Goal: Obtain resource: Obtain resource

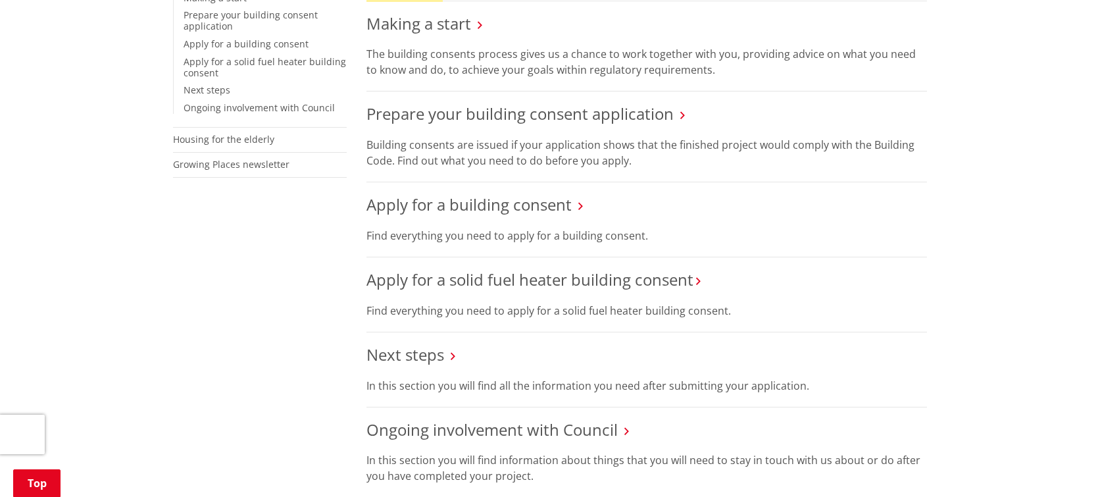
scroll to position [342, 0]
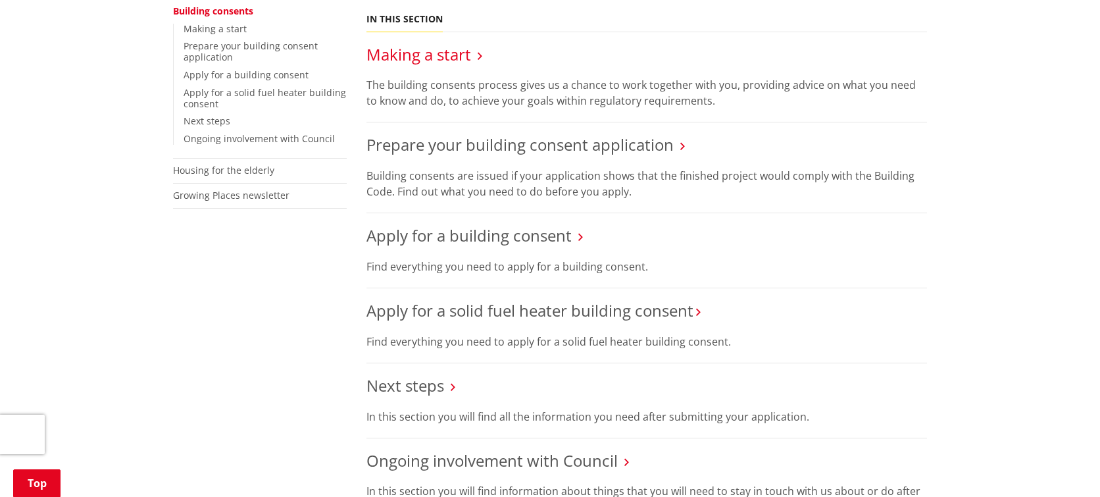
click at [446, 53] on link "Making a start" at bounding box center [419, 54] width 105 height 22
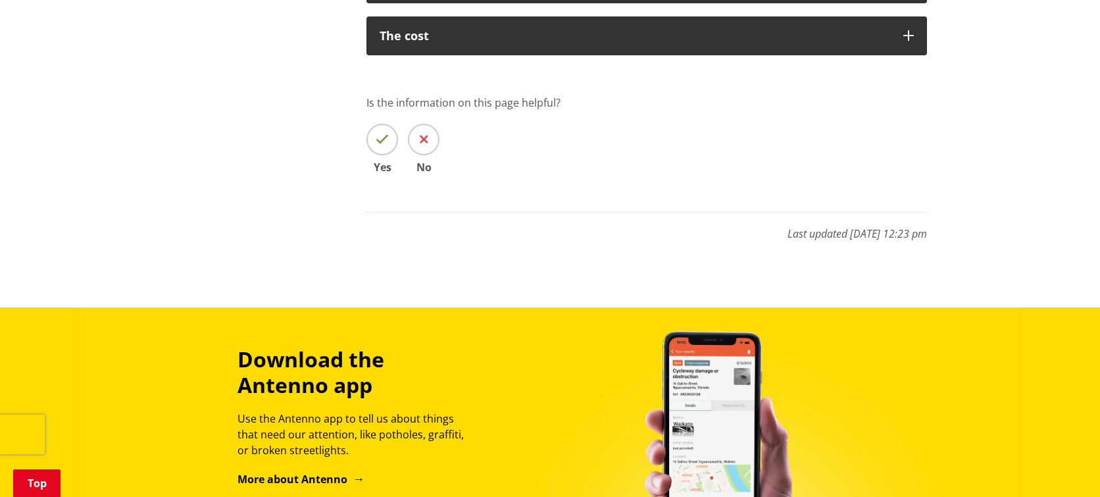
scroll to position [1268, 0]
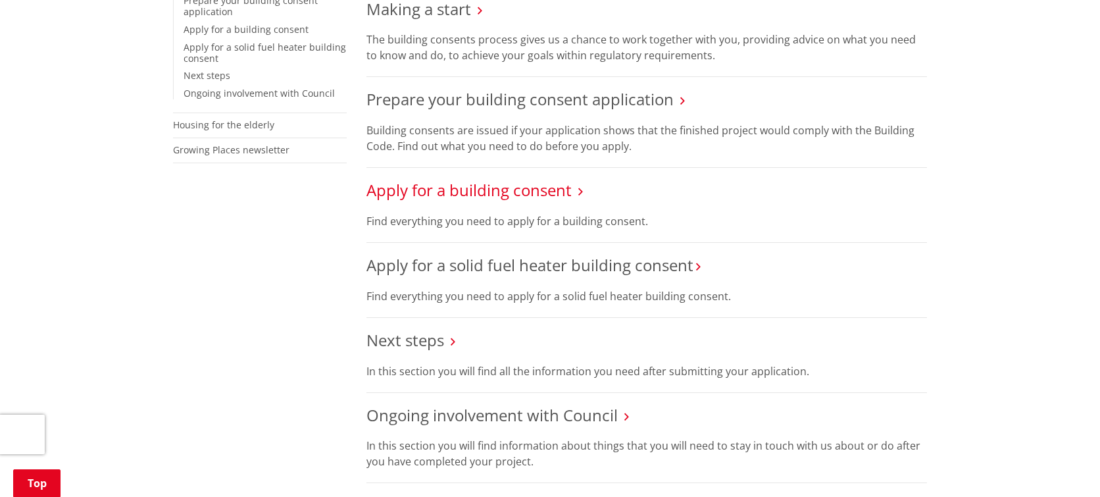
scroll to position [384, 0]
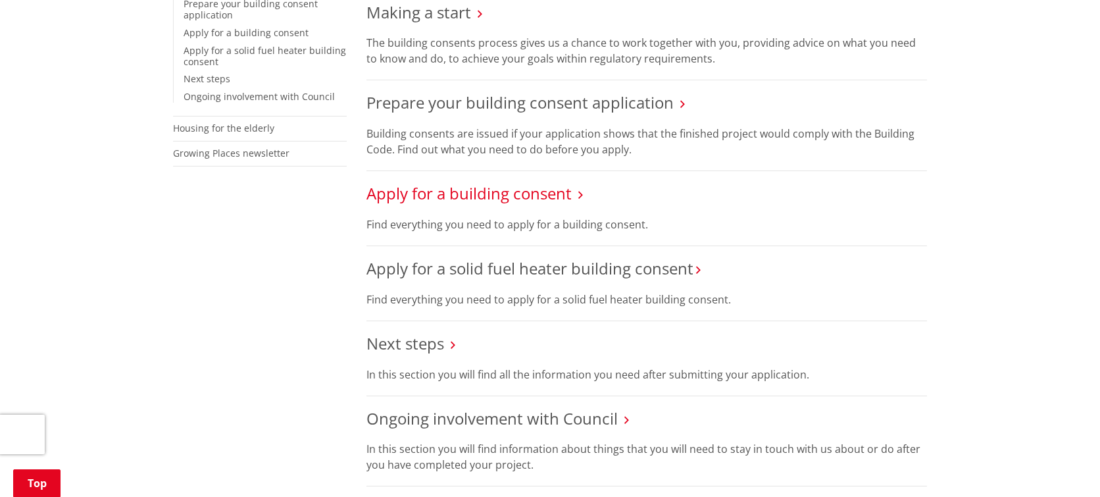
click at [459, 192] on link "Apply for a building consent" at bounding box center [469, 193] width 205 height 22
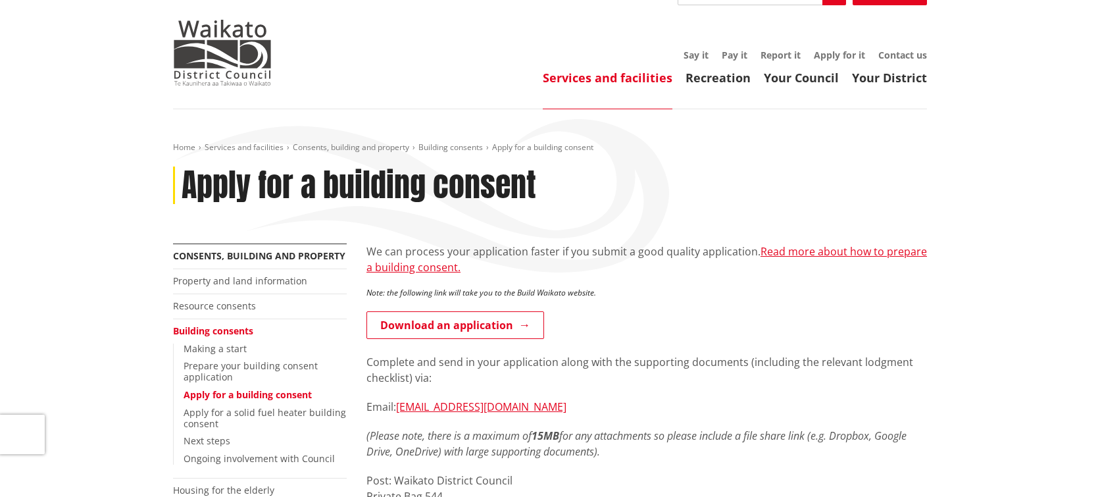
scroll to position [93, 0]
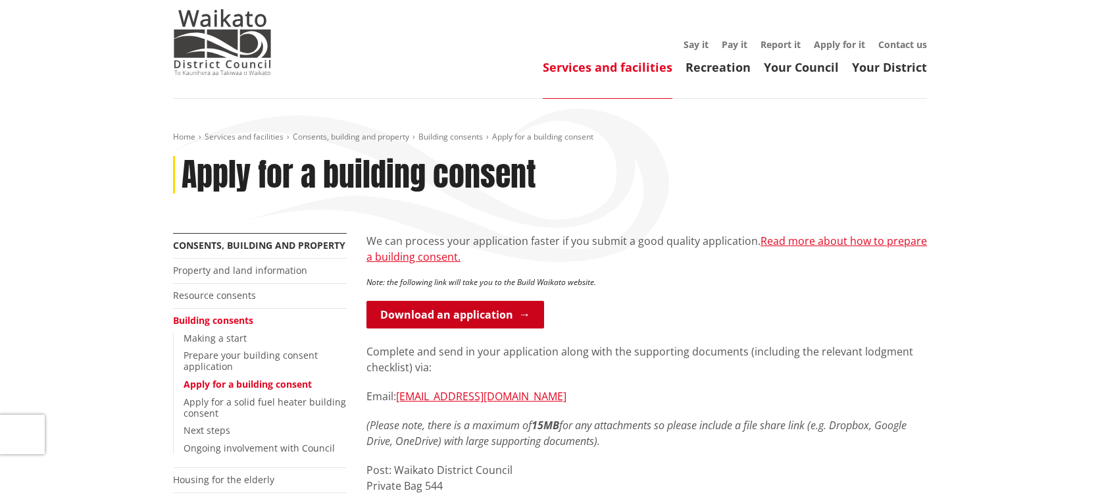
click at [493, 301] on link "Download an application" at bounding box center [456, 315] width 178 height 28
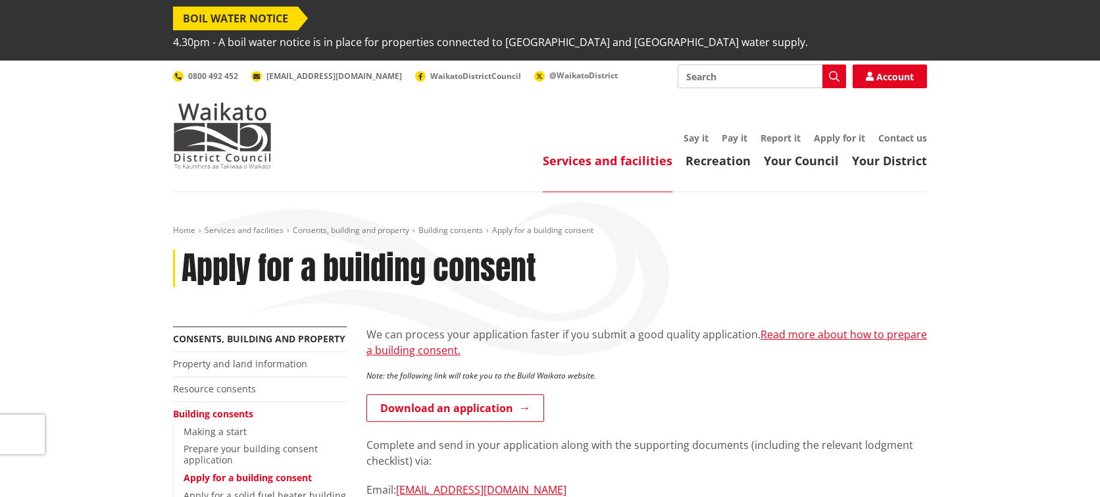
scroll to position [93, 0]
